Goal: Transaction & Acquisition: Purchase product/service

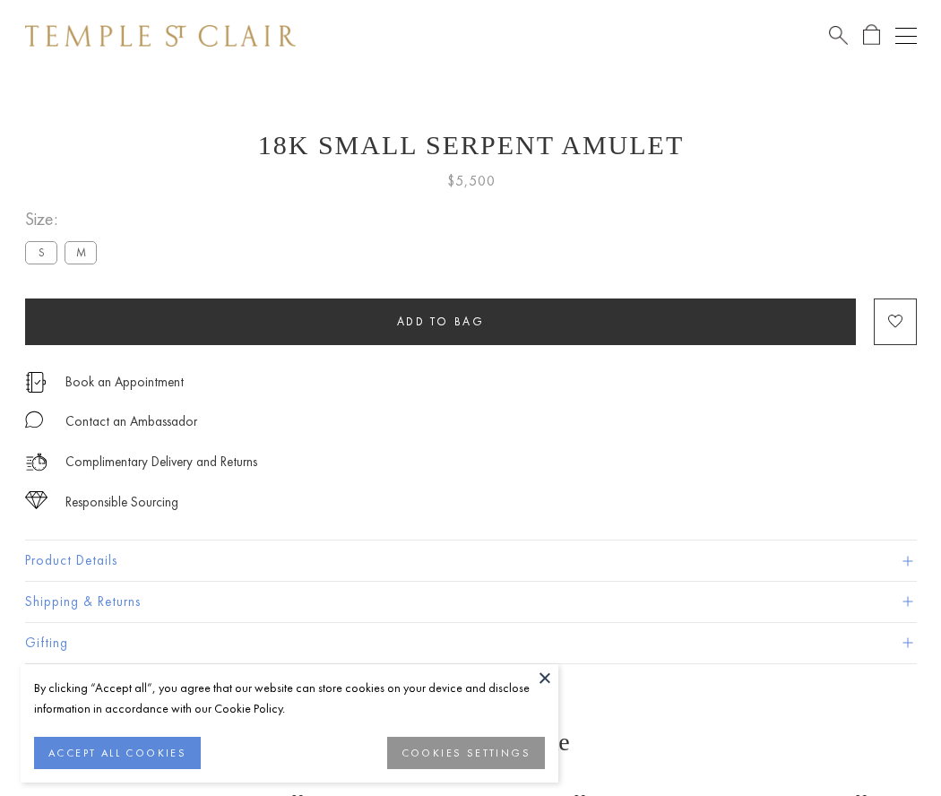
scroll to position [22, 0]
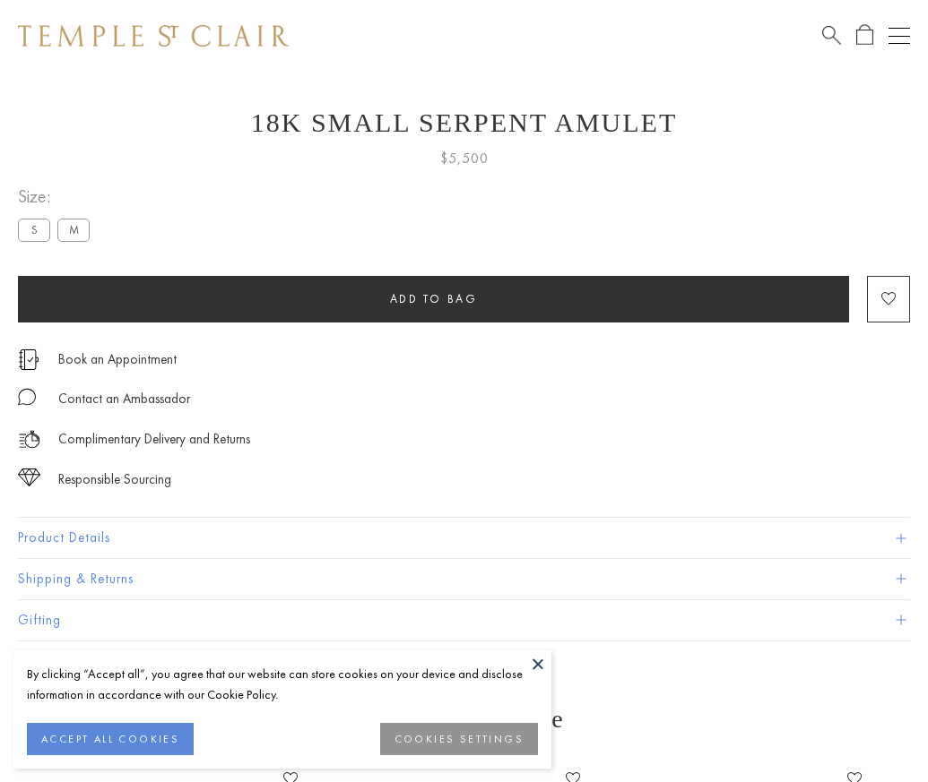
click at [433, 298] on span "Add to bag" at bounding box center [434, 298] width 88 height 15
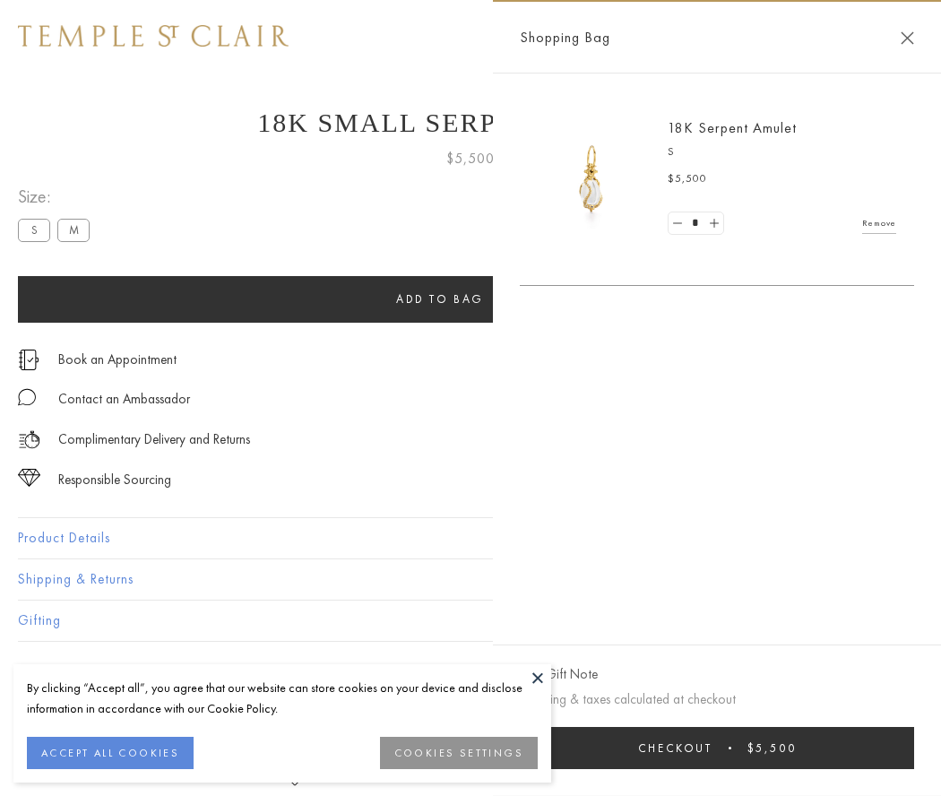
click at [739, 748] on button "Checkout $5,500" at bounding box center [717, 748] width 394 height 42
